Goal: Book appointment/travel/reservation

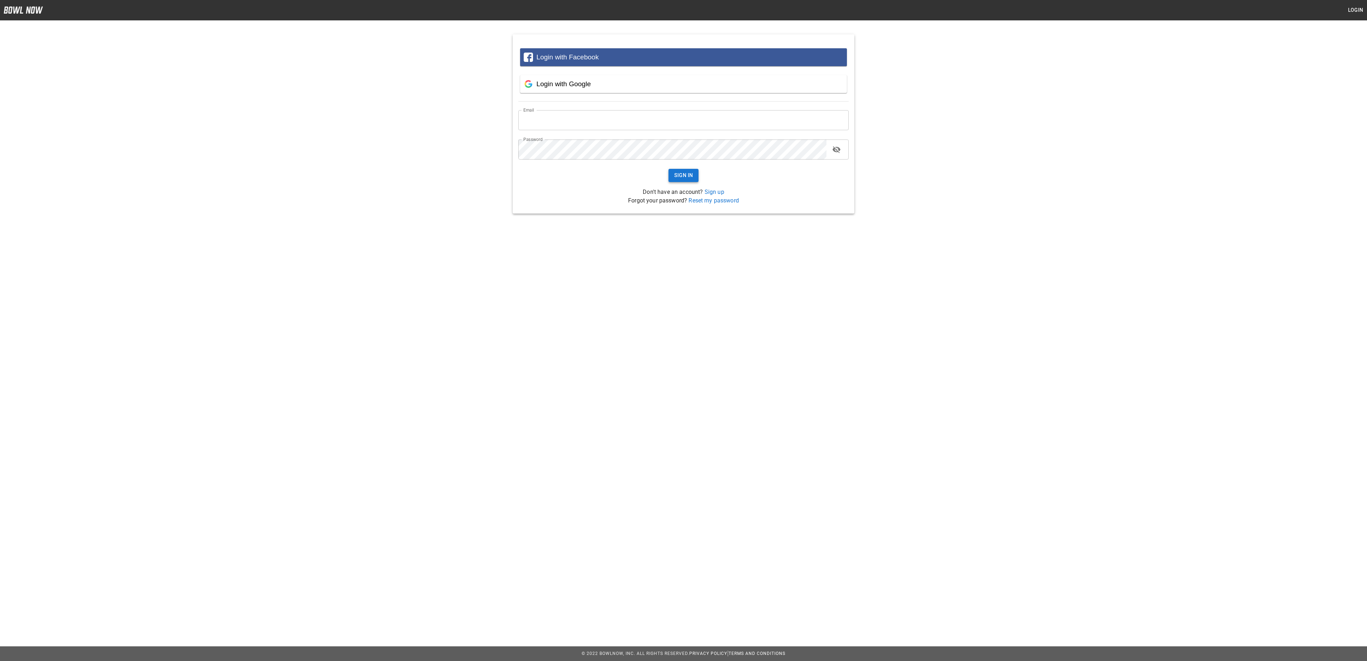
type input "**********"
click at [676, 174] on button "Sign In" at bounding box center [684, 175] width 30 height 13
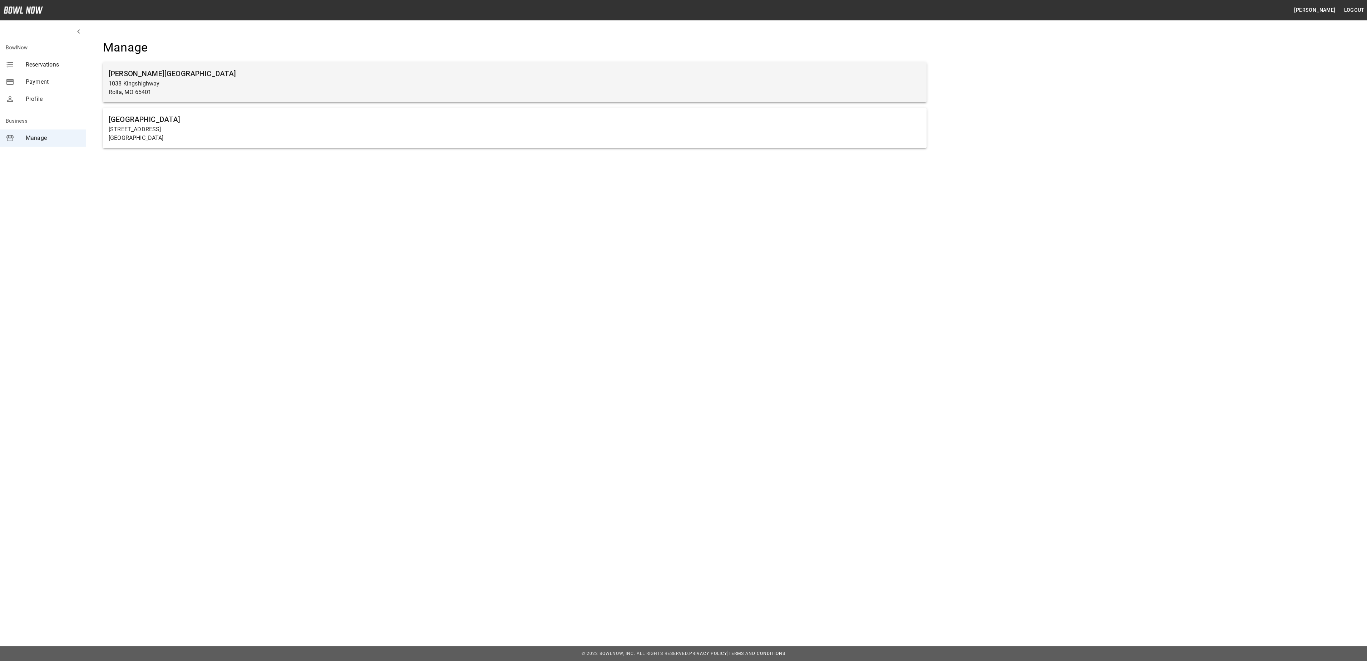
click at [152, 80] on p "1038 Kingshighway" at bounding box center [515, 83] width 812 height 9
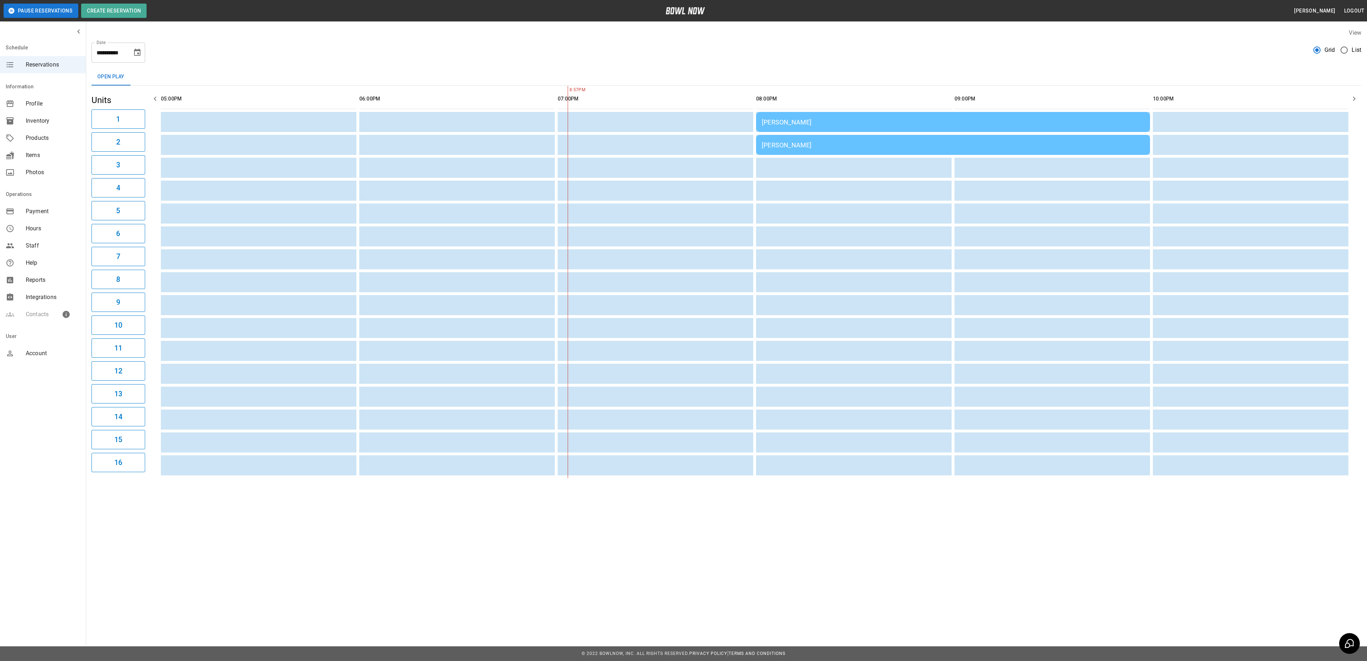
click at [1354, 50] on span "List" at bounding box center [1357, 50] width 10 height 9
